Goal: Navigation & Orientation: Go to known website

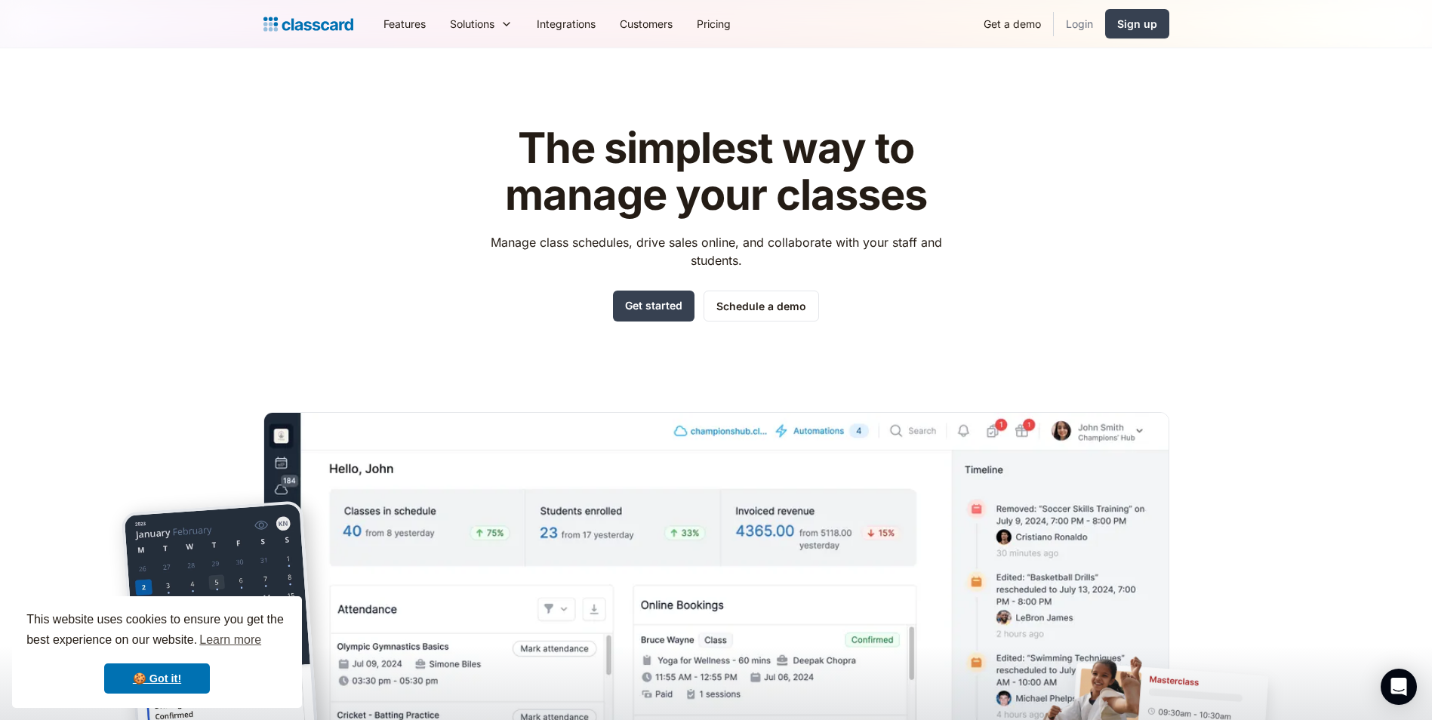
click at [1085, 8] on link "Login" at bounding box center [1079, 24] width 51 height 34
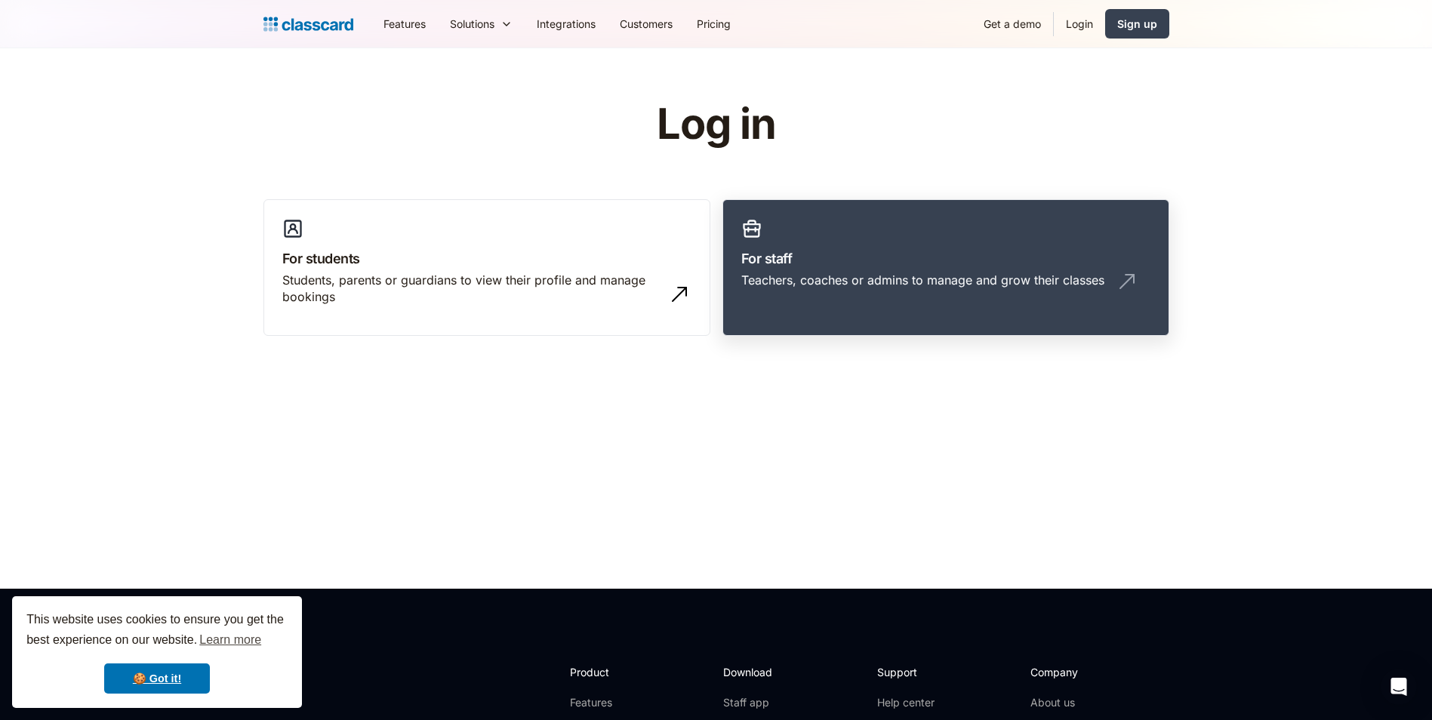
click at [753, 285] on div "Teachers, coaches or admins to manage and grow their classes" at bounding box center [922, 280] width 363 height 17
